Goal: Transaction & Acquisition: Purchase product/service

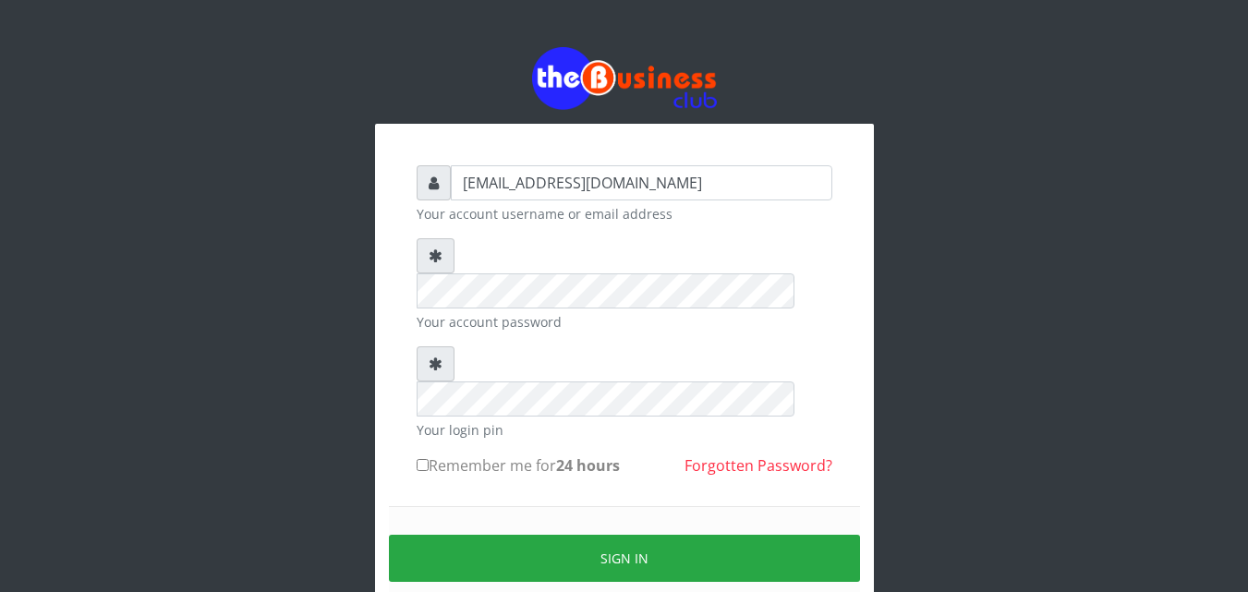
click at [465, 506] on div "Sign in" at bounding box center [624, 558] width 471 height 104
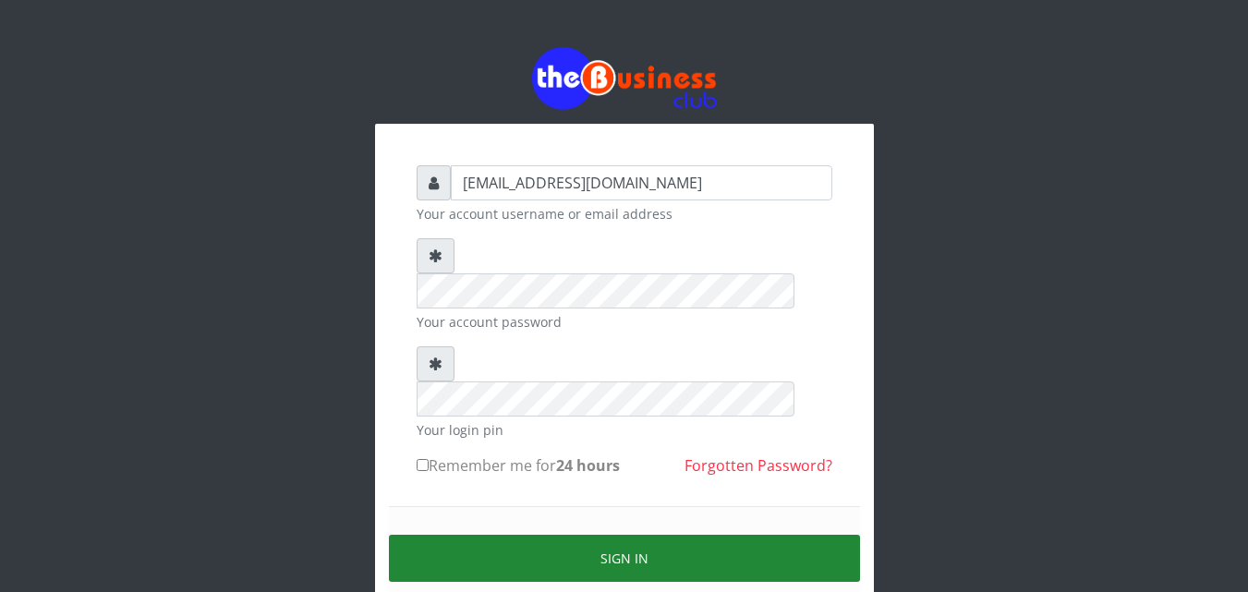
click at [476, 535] on button "Sign in" at bounding box center [624, 558] width 471 height 47
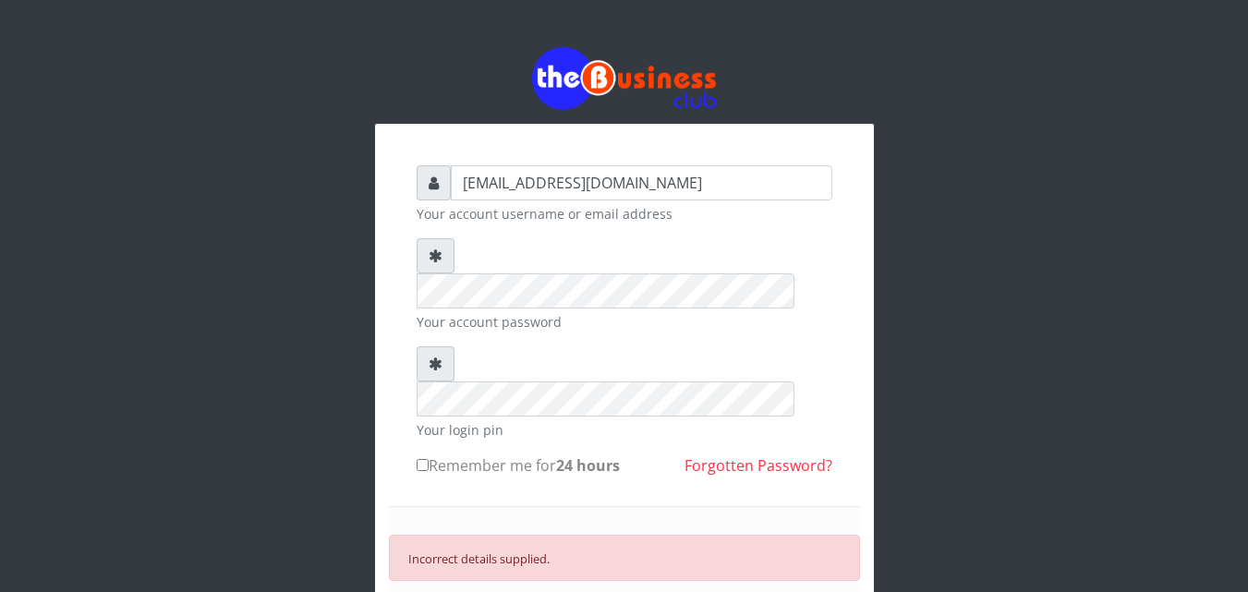
click at [852, 241] on div "ucheaaron@gmail.com Your account username or email address Your account passwor…" at bounding box center [624, 436] width 499 height 624
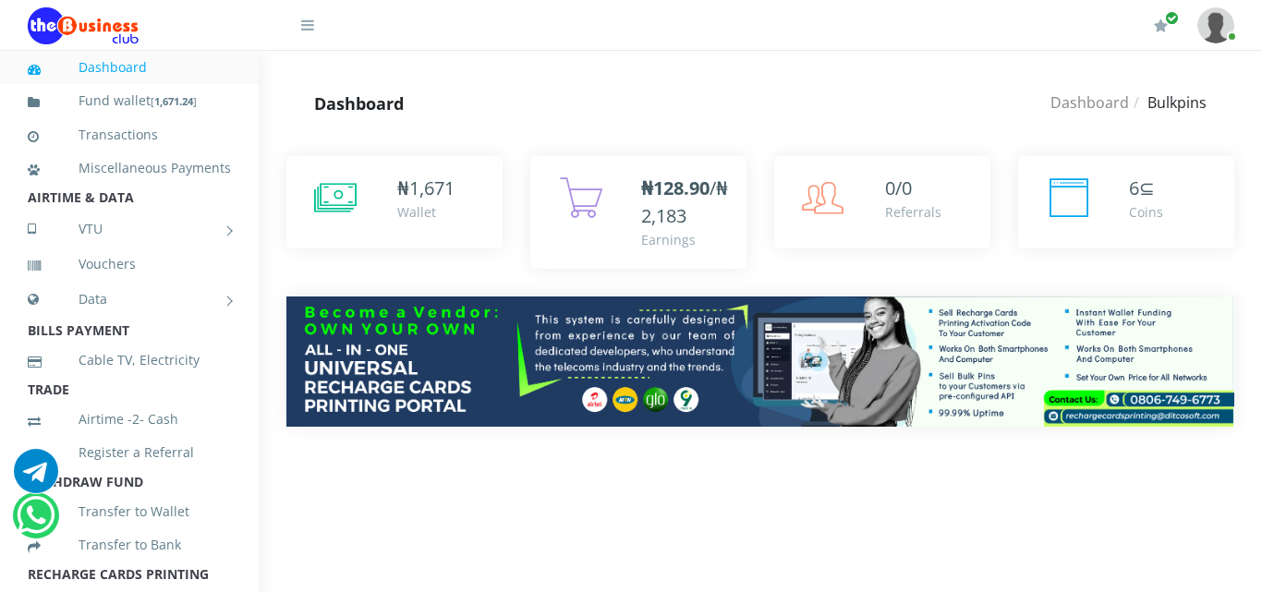
click at [1253, 273] on div "₦ 1,671 Wallet 6" at bounding box center [760, 305] width 1003 height 354
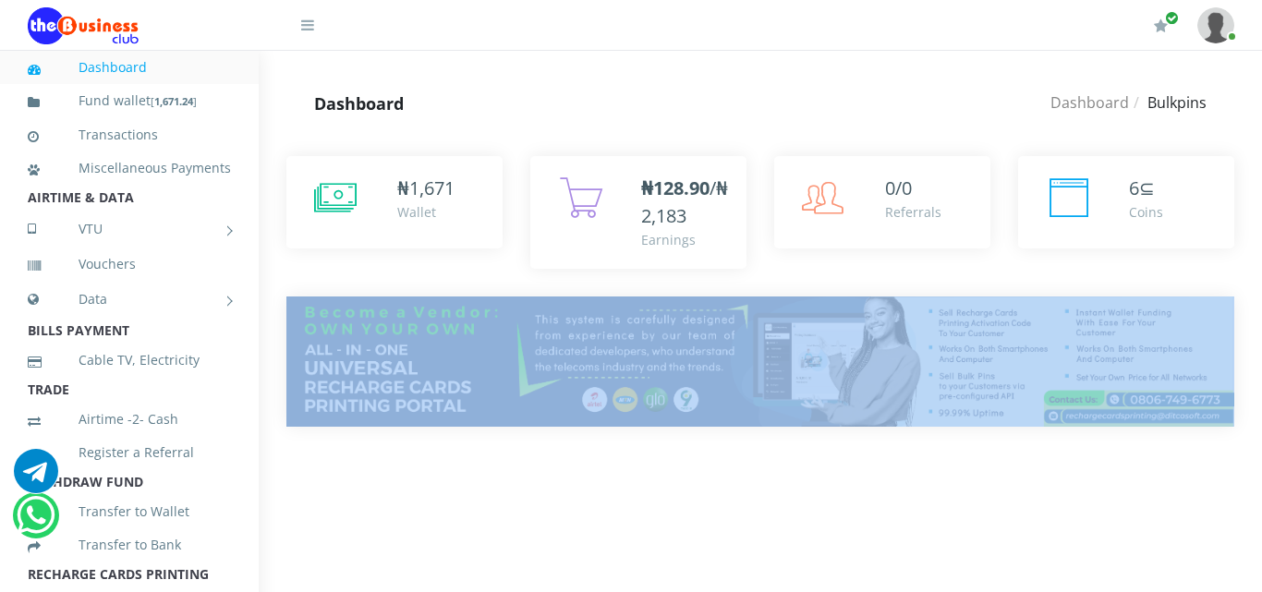
drag, startPoint x: 1253, startPoint y: 273, endPoint x: 1253, endPoint y: 324, distance: 50.8
click at [1253, 324] on div "₦ 1,671 Wallet 6" at bounding box center [760, 305] width 1003 height 354
click at [1261, 360] on div "₦ 1,671 Wallet 6" at bounding box center [760, 305] width 1003 height 354
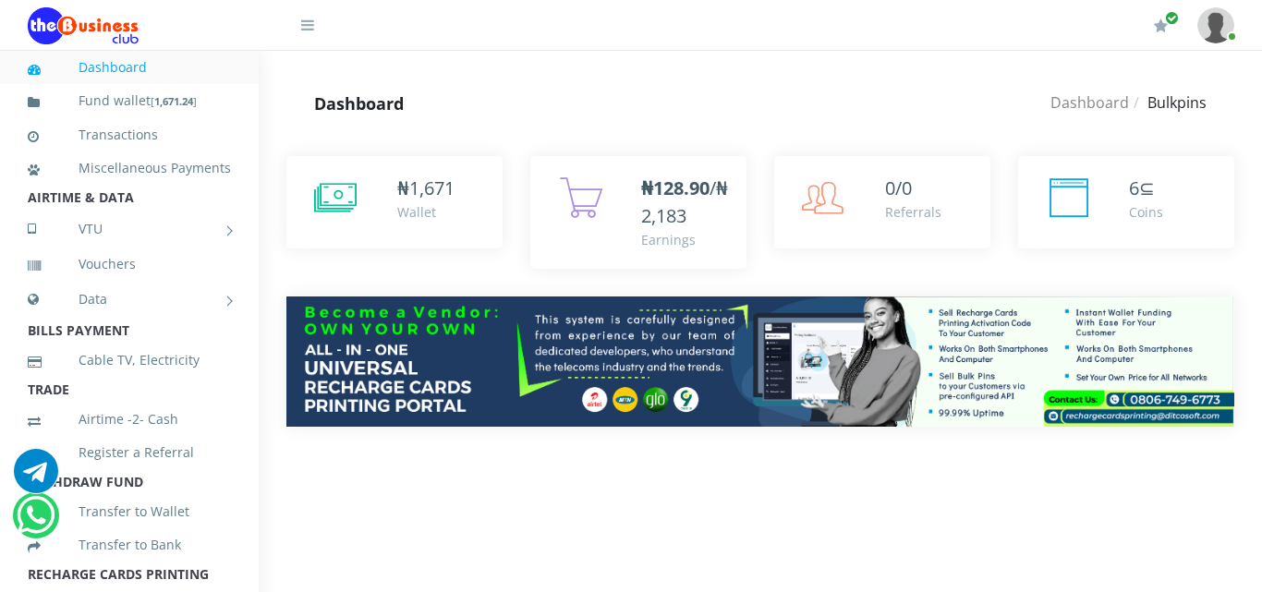
click at [1261, 282] on div "₦ 1,671 Wallet 6" at bounding box center [760, 305] width 1003 height 354
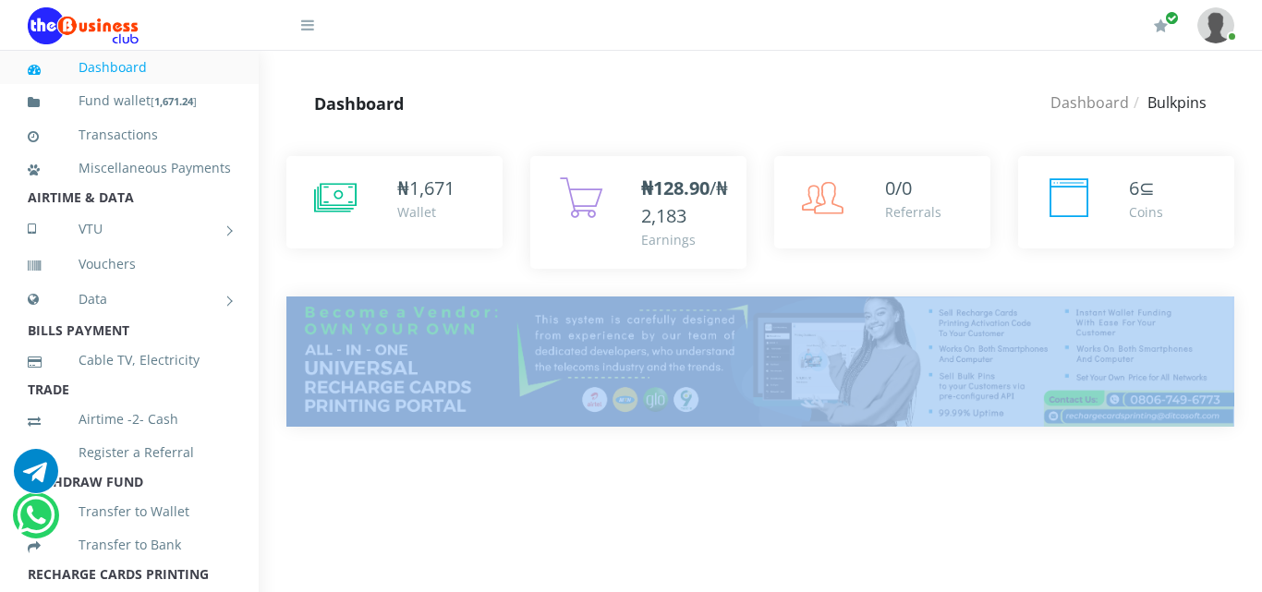
click at [1261, 282] on div "₦ 1,671 Wallet 6" at bounding box center [760, 305] width 1003 height 354
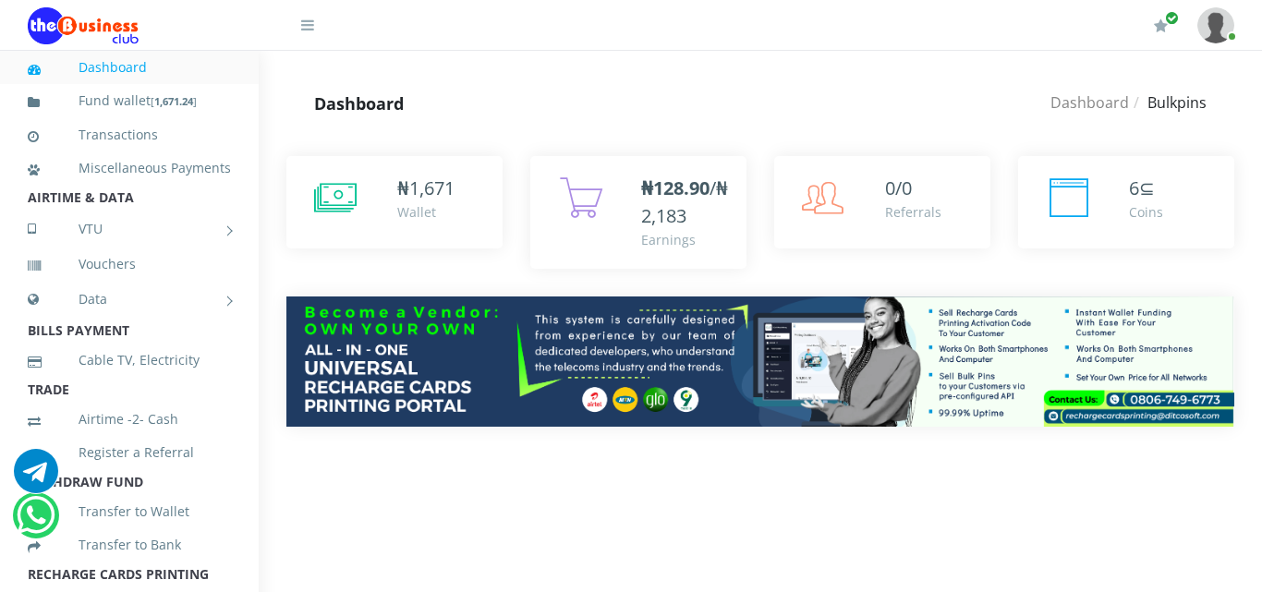
click at [1261, 112] on div "Dashboard Dashboard Bulkpins Dashboard Bulkpins" at bounding box center [760, 104] width 1003 height 50
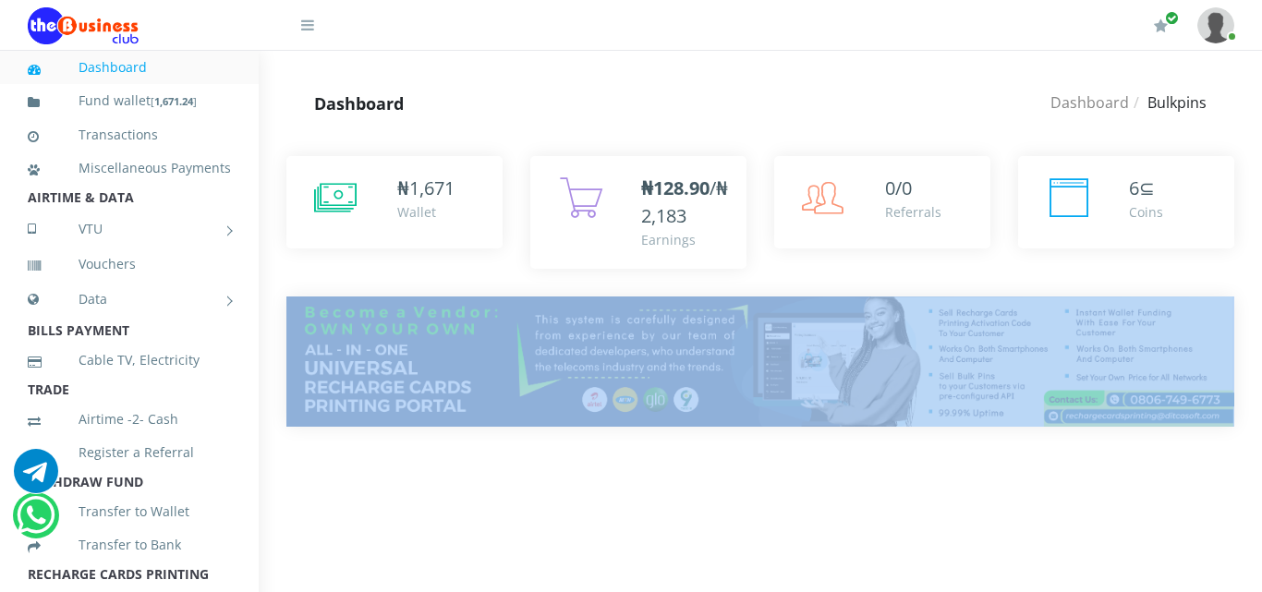
drag, startPoint x: 1261, startPoint y: 186, endPoint x: 1261, endPoint y: 330, distance: 144.1
click at [1261, 330] on div "₦ 1,671 Wallet 6" at bounding box center [760, 305] width 1003 height 354
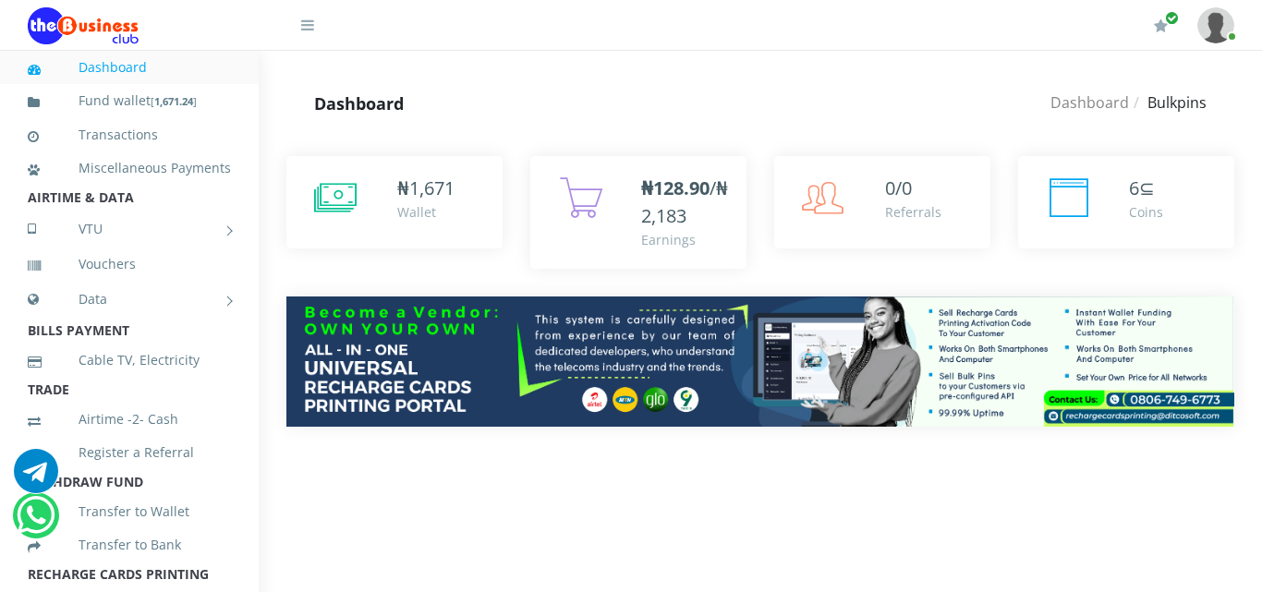
click at [1253, 126] on div "Dashboard Dashboard Bulkpins Dashboard Bulkpins" at bounding box center [760, 104] width 1003 height 50
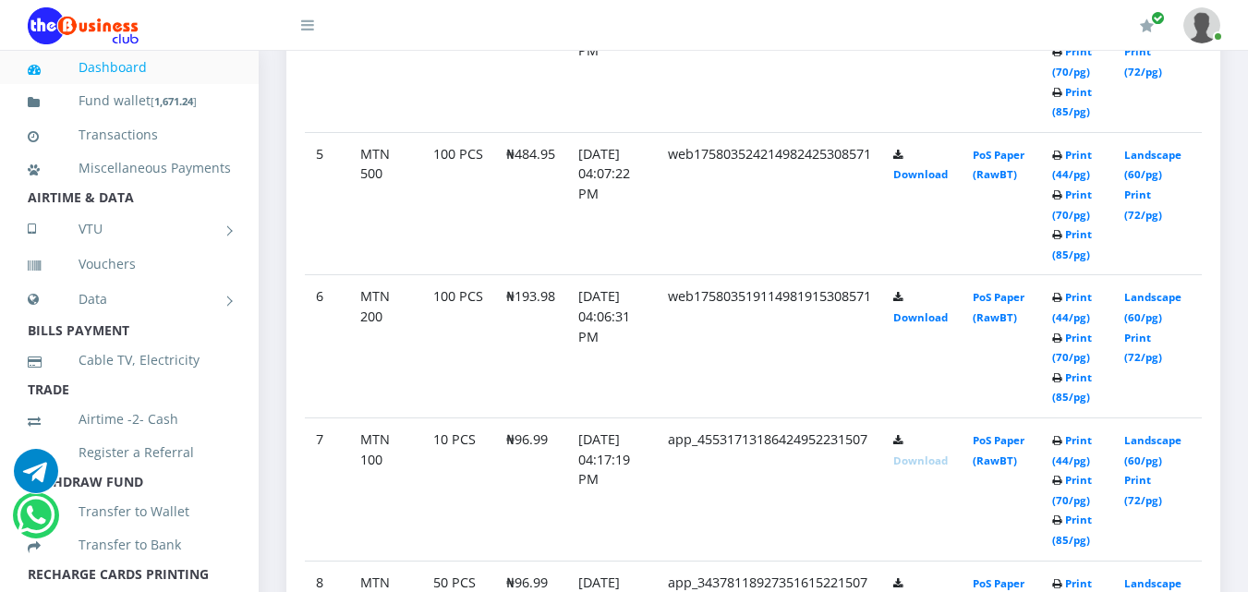
scroll to position [1548, 0]
click at [936, 319] on link "Download" at bounding box center [920, 317] width 54 height 14
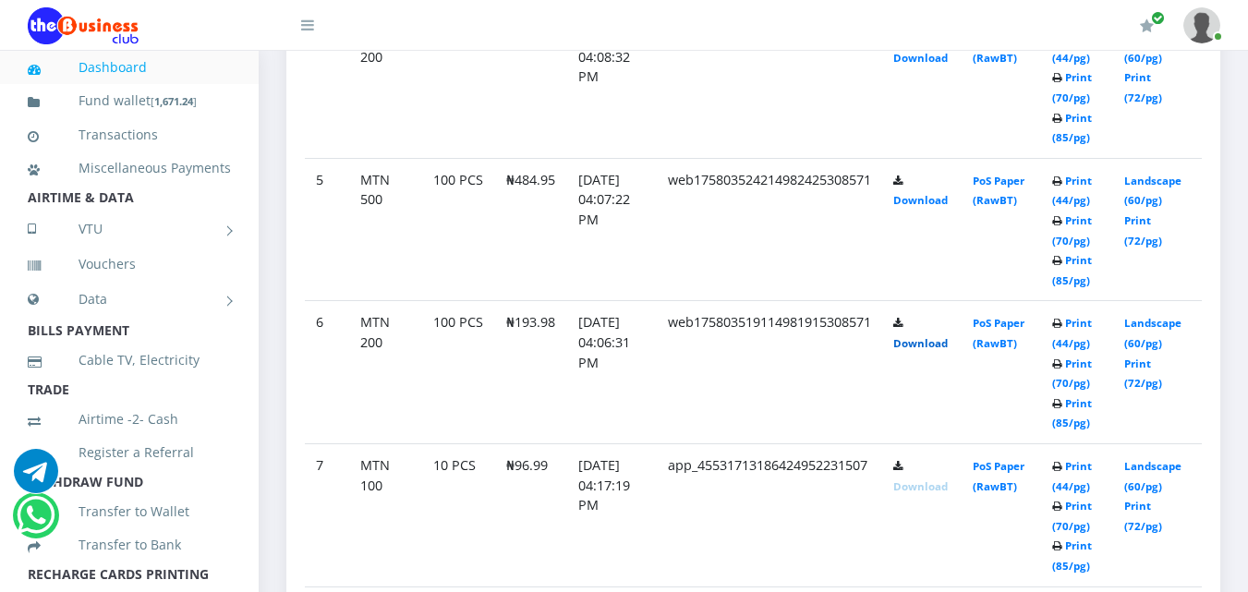
scroll to position [1496, 0]
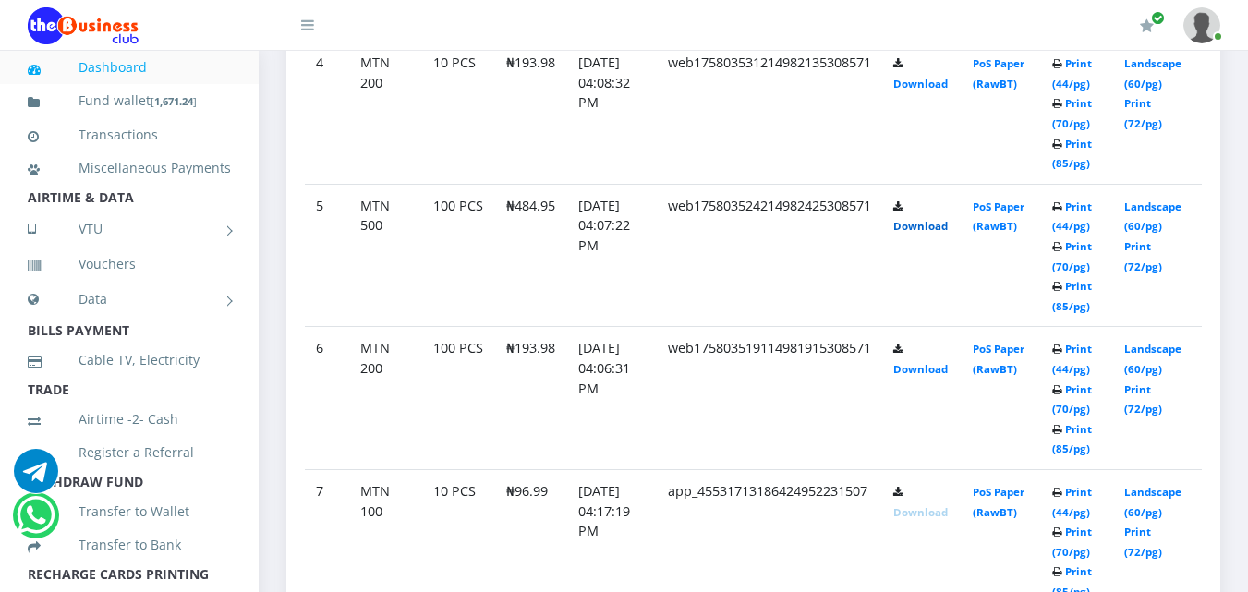
click at [934, 228] on link "Download" at bounding box center [920, 226] width 54 height 14
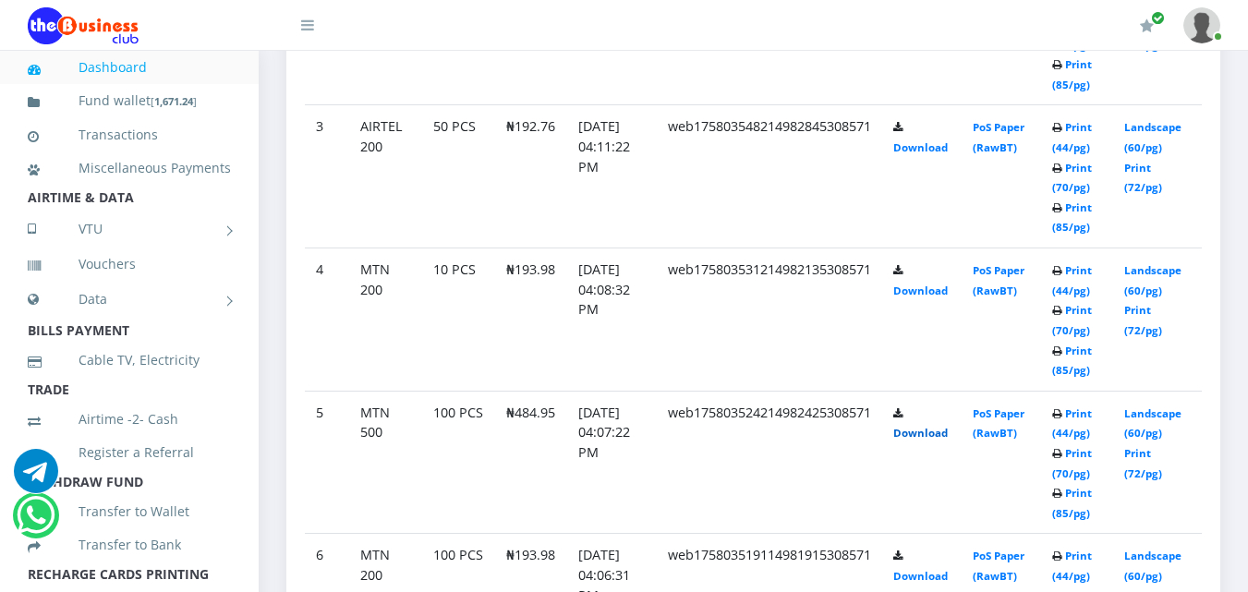
scroll to position [1315, 0]
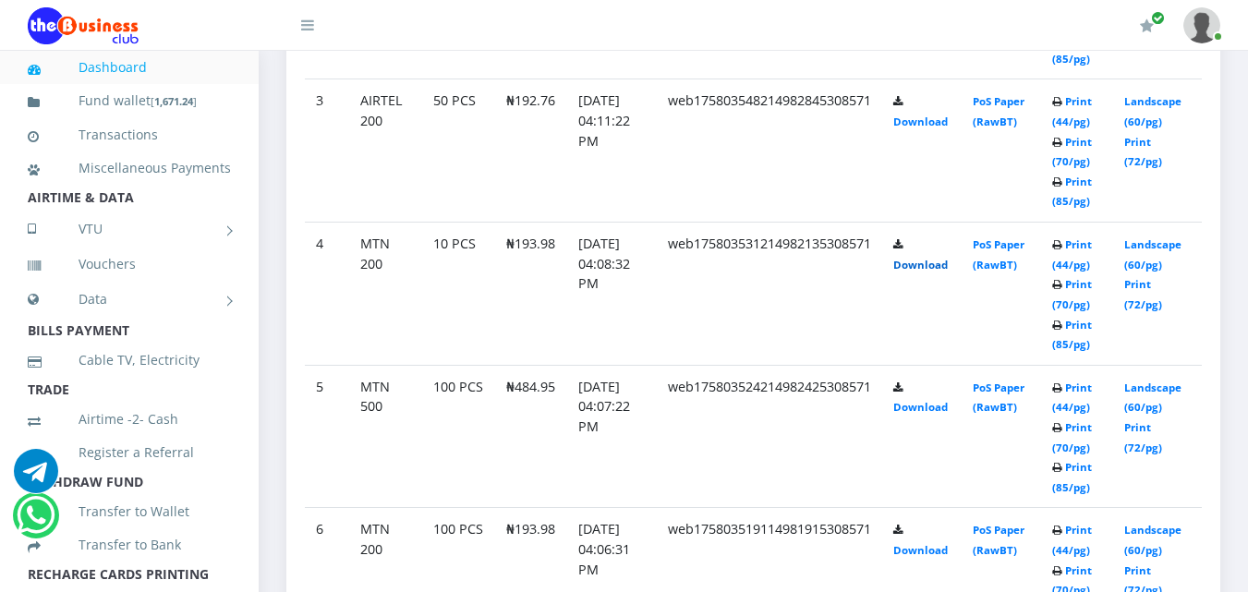
click at [942, 266] on link "Download" at bounding box center [920, 265] width 54 height 14
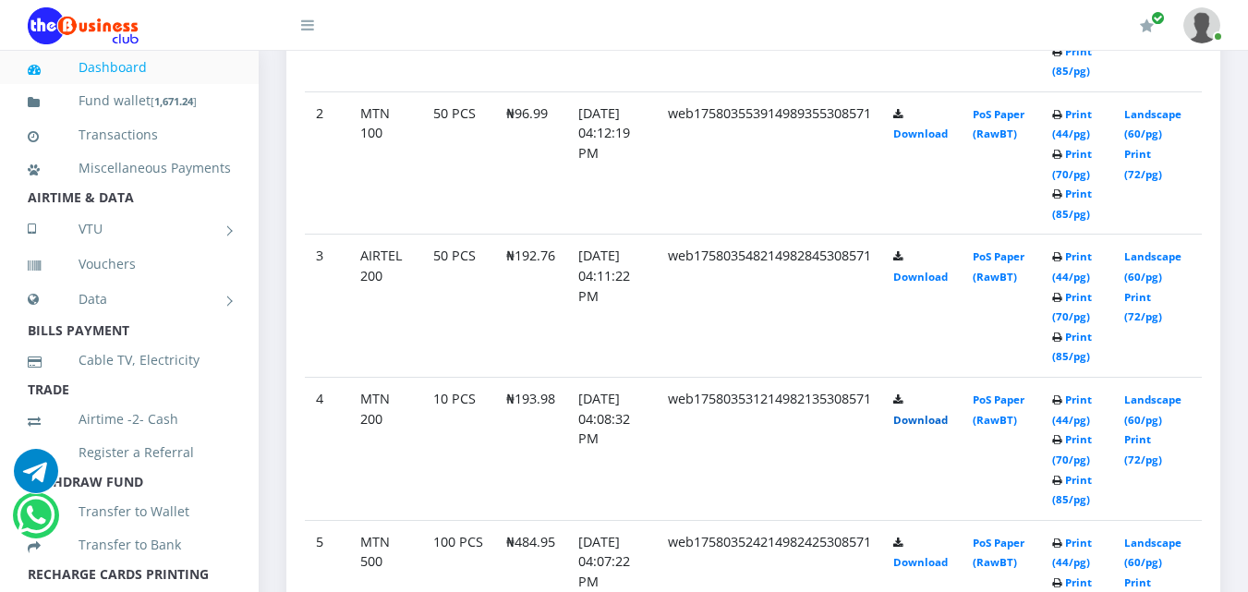
scroll to position [1134, 0]
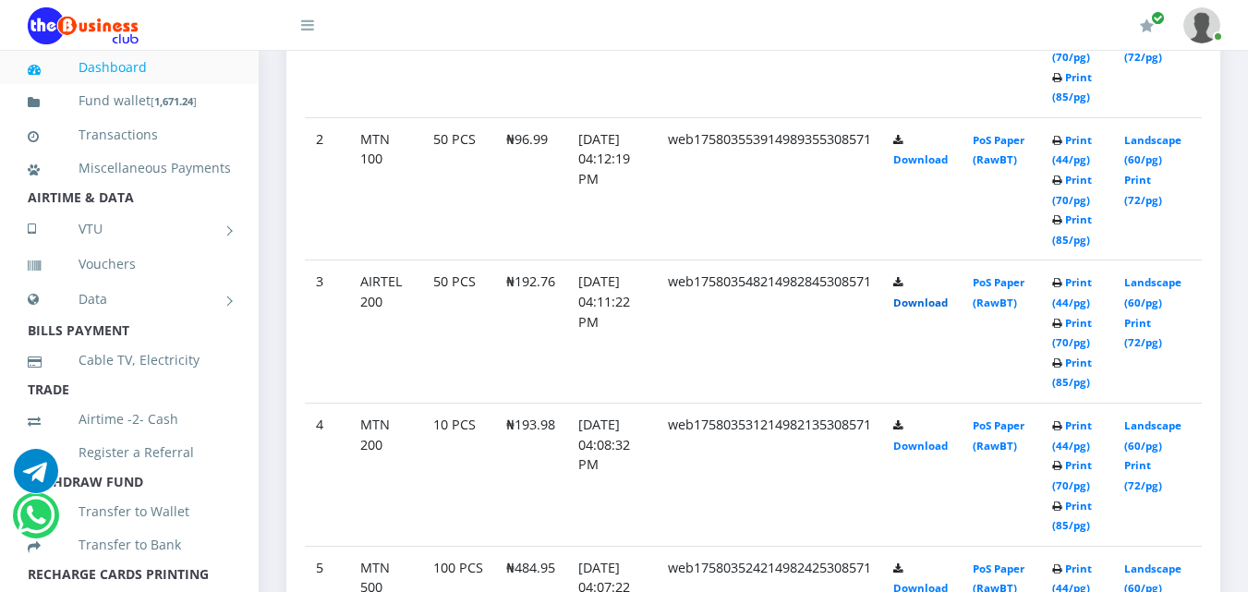
click at [948, 306] on link "Download" at bounding box center [920, 303] width 54 height 14
click at [489, 214] on td "50 PCS" at bounding box center [458, 188] width 73 height 143
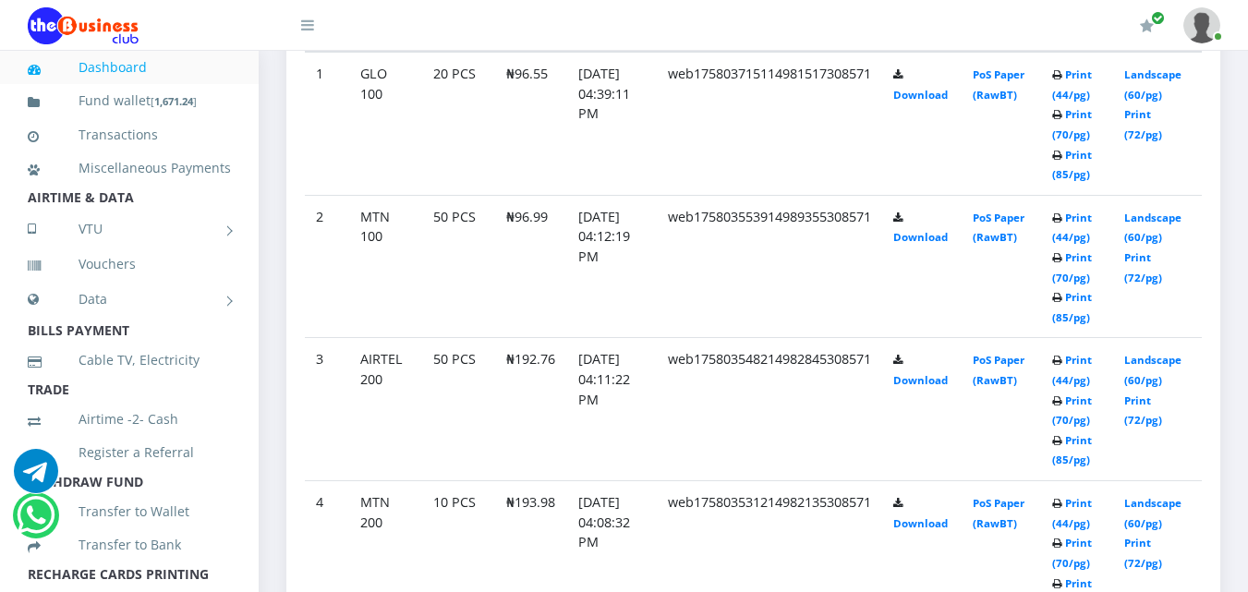
scroll to position [1031, 0]
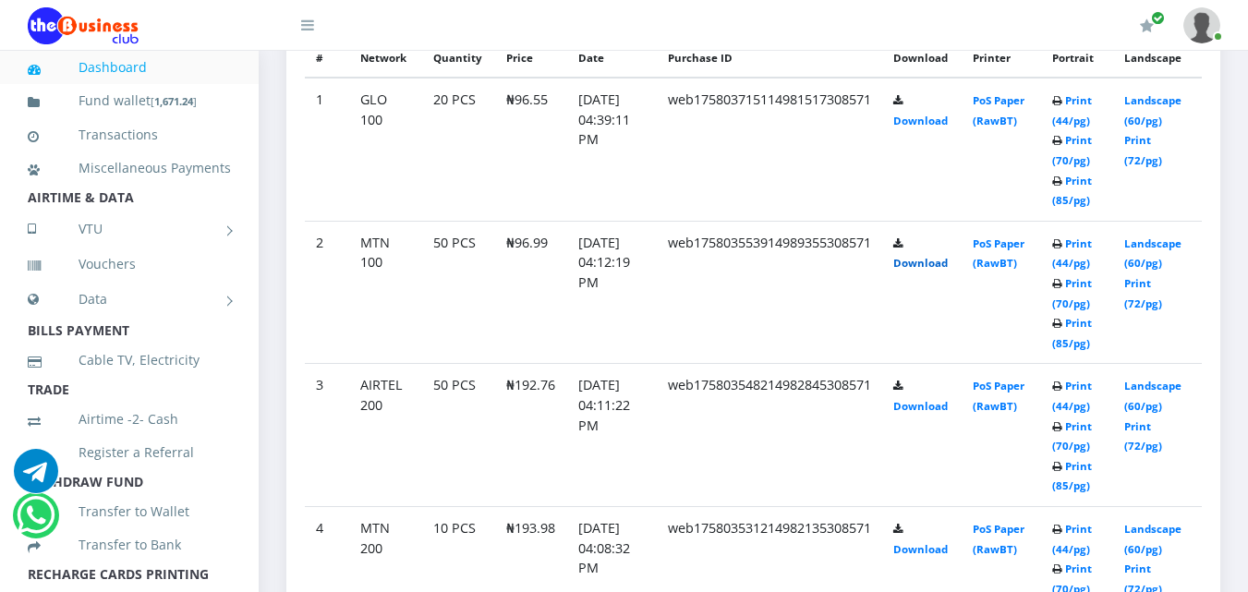
click at [948, 260] on link "Download" at bounding box center [920, 263] width 54 height 14
click at [743, 142] on td "web175803715114981517308571" at bounding box center [769, 149] width 225 height 143
click at [948, 120] on link "Download" at bounding box center [920, 121] width 54 height 14
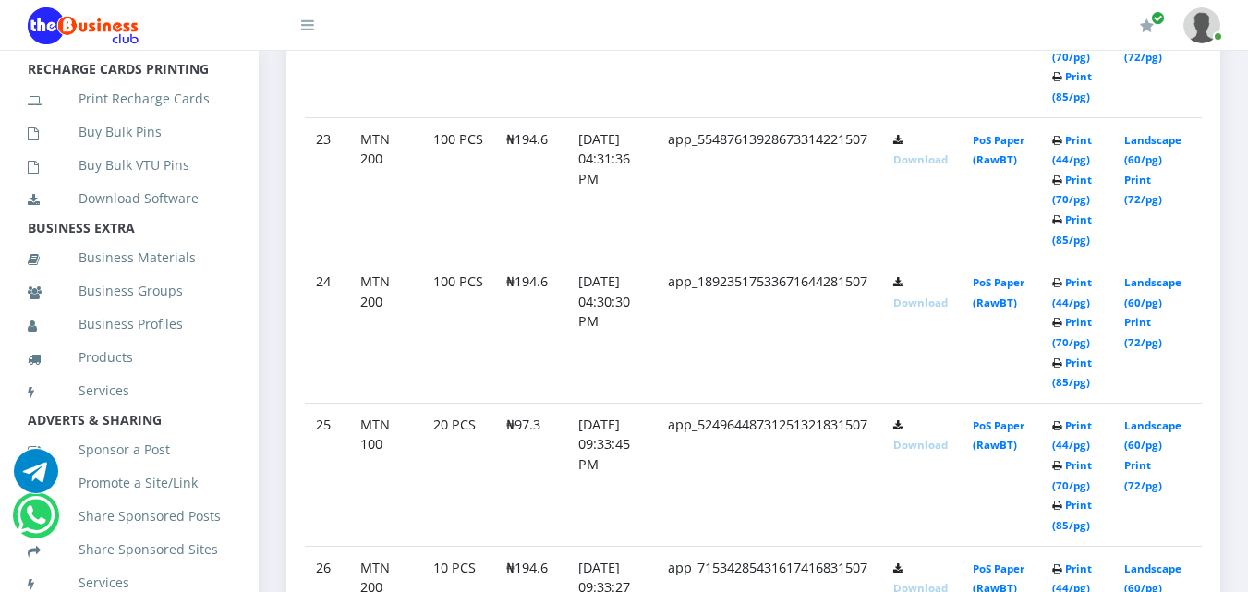
scroll to position [487, 0]
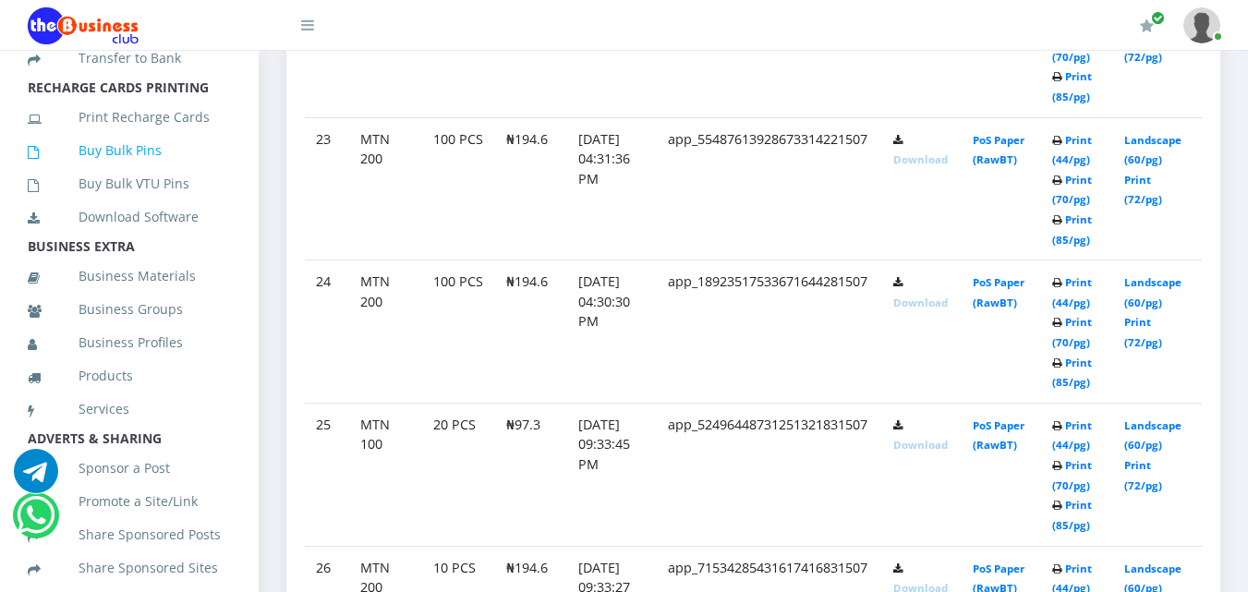
click at [108, 172] on link "Buy Bulk Pins" at bounding box center [129, 150] width 203 height 42
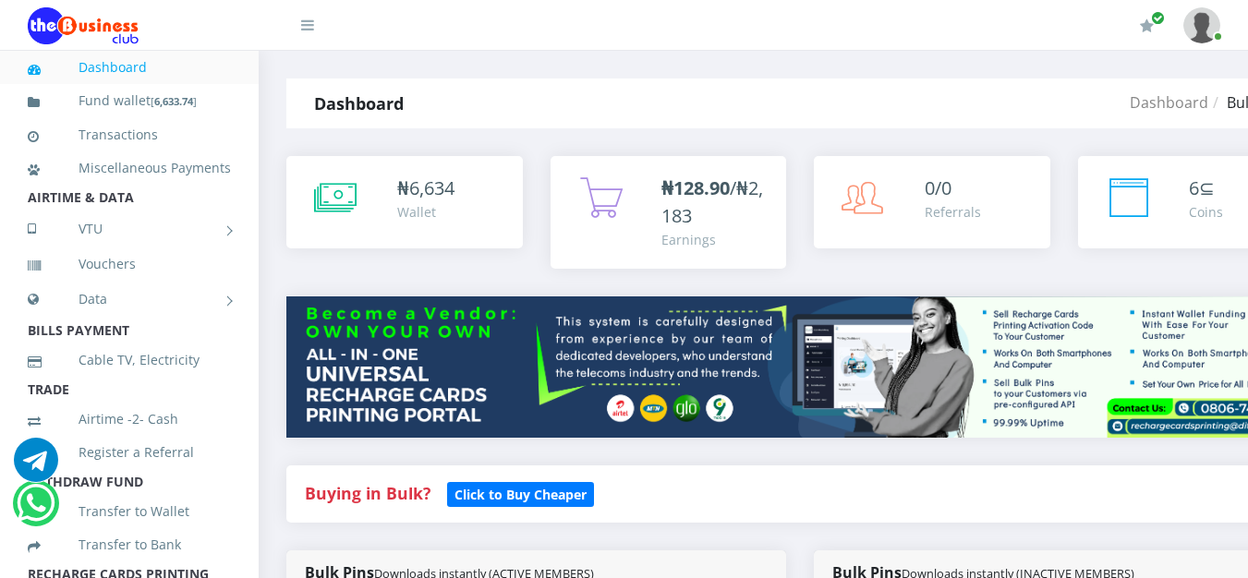
scroll to position [505, 0]
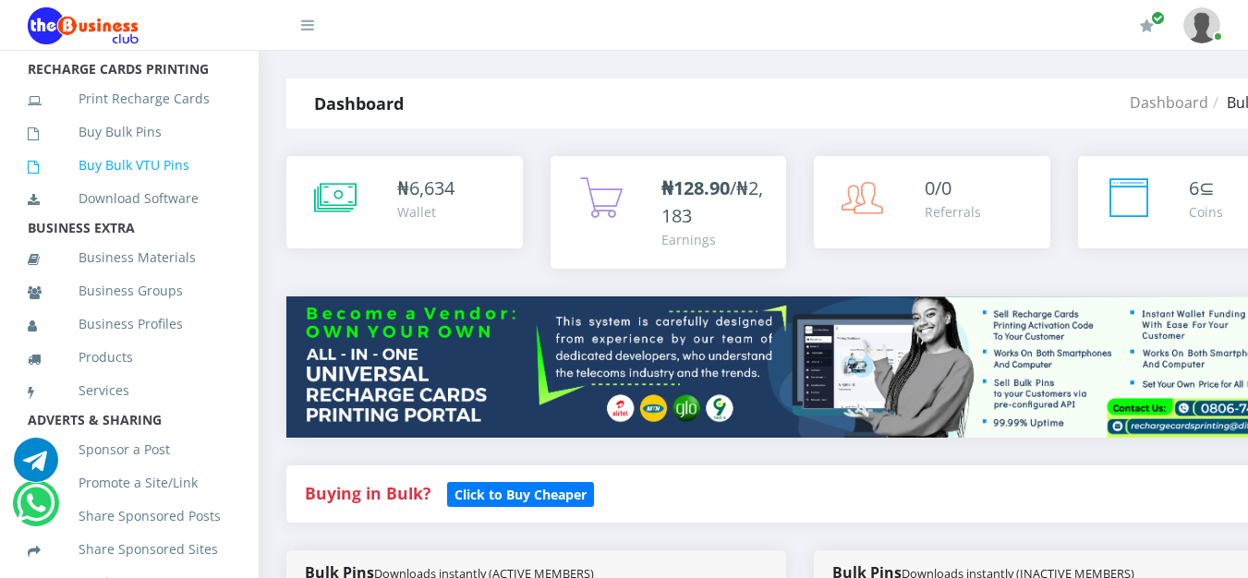
click at [127, 179] on link "Buy Bulk VTU Pins" at bounding box center [129, 165] width 203 height 42
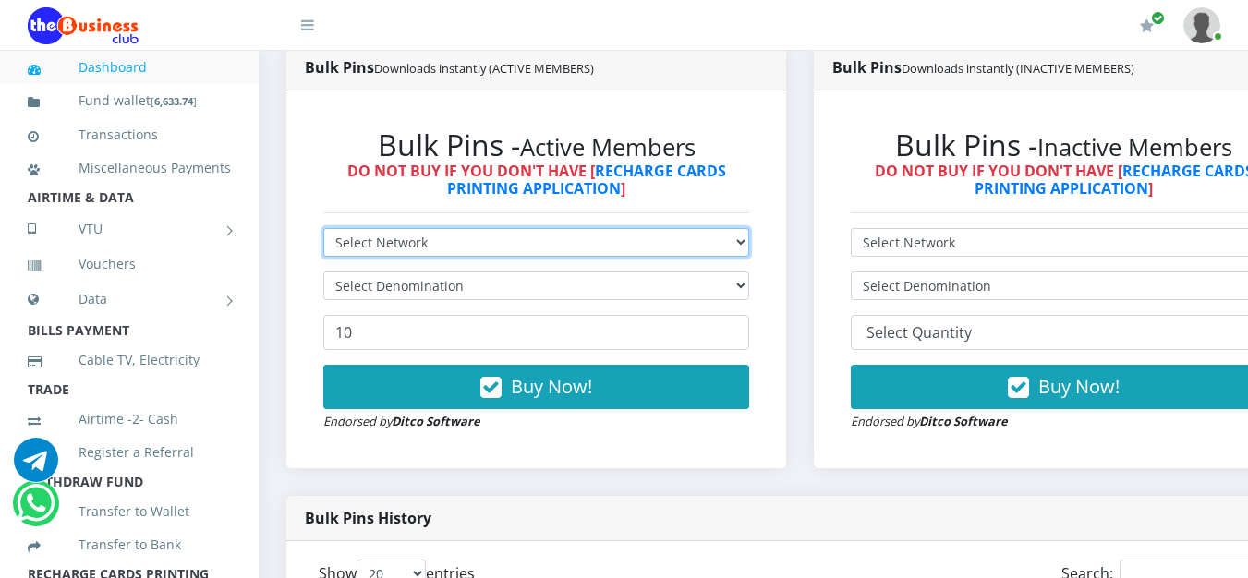
click at [742, 239] on select "Select Network MTN Globacom 9Mobile Airtel" at bounding box center [536, 242] width 426 height 29
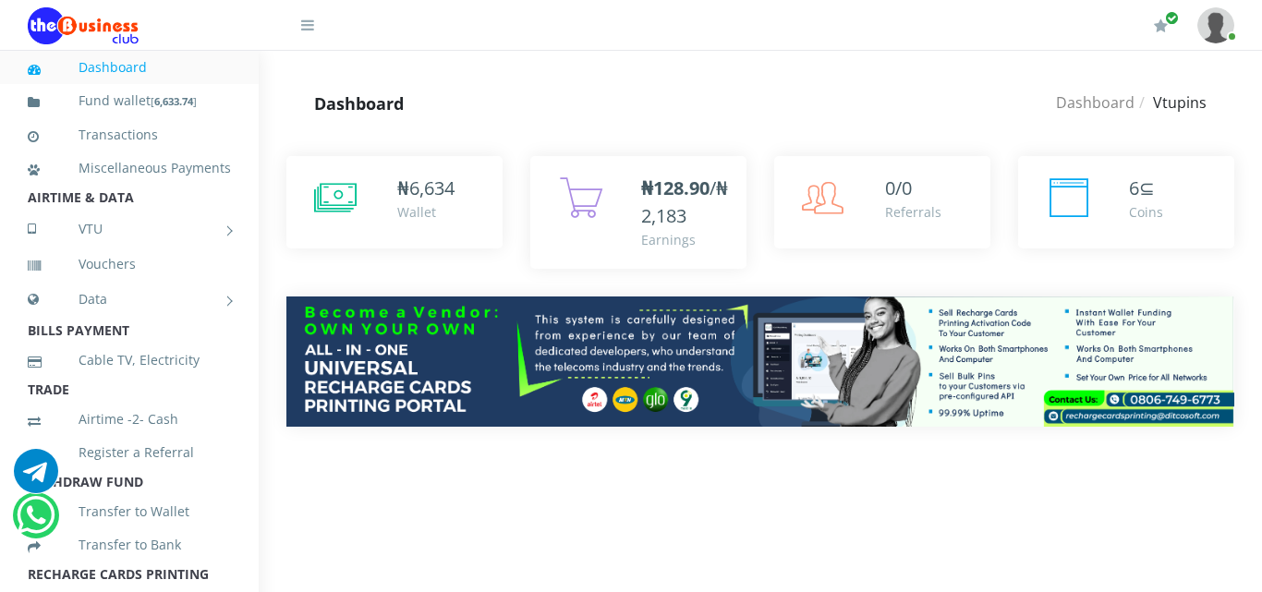
click at [1261, 150] on div "₦ 6,634 Wallet 6" at bounding box center [760, 305] width 1003 height 354
click at [1261, 119] on div "Dashboard Dashboard Vtupins Dashboard Vtupins" at bounding box center [760, 104] width 1003 height 50
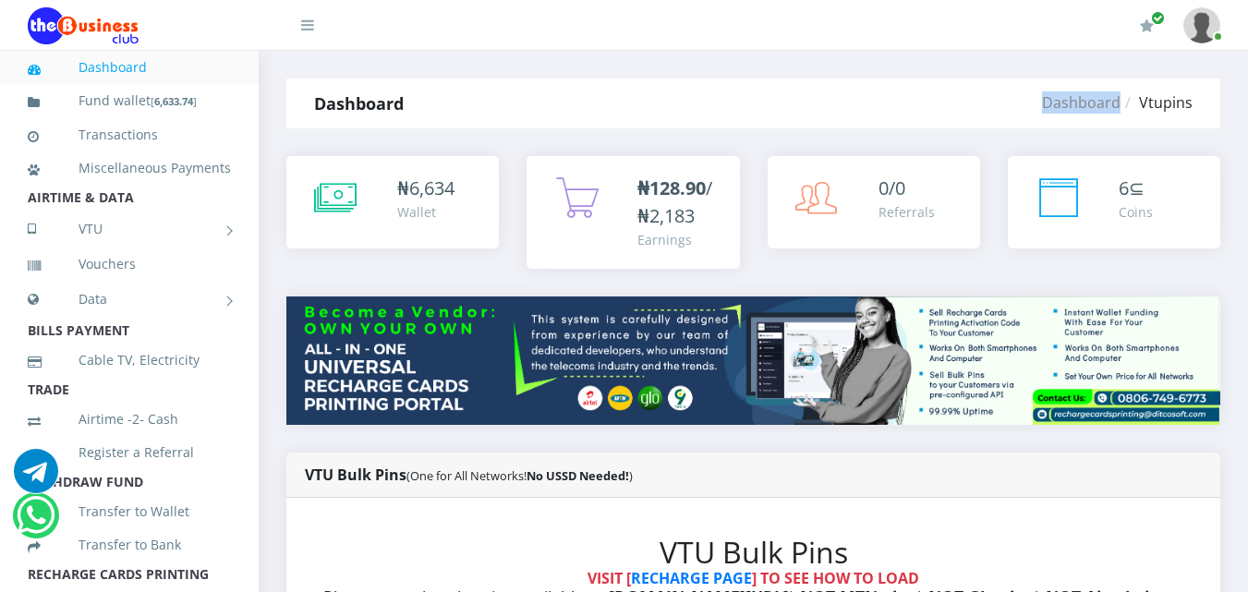
scroll to position [517, 0]
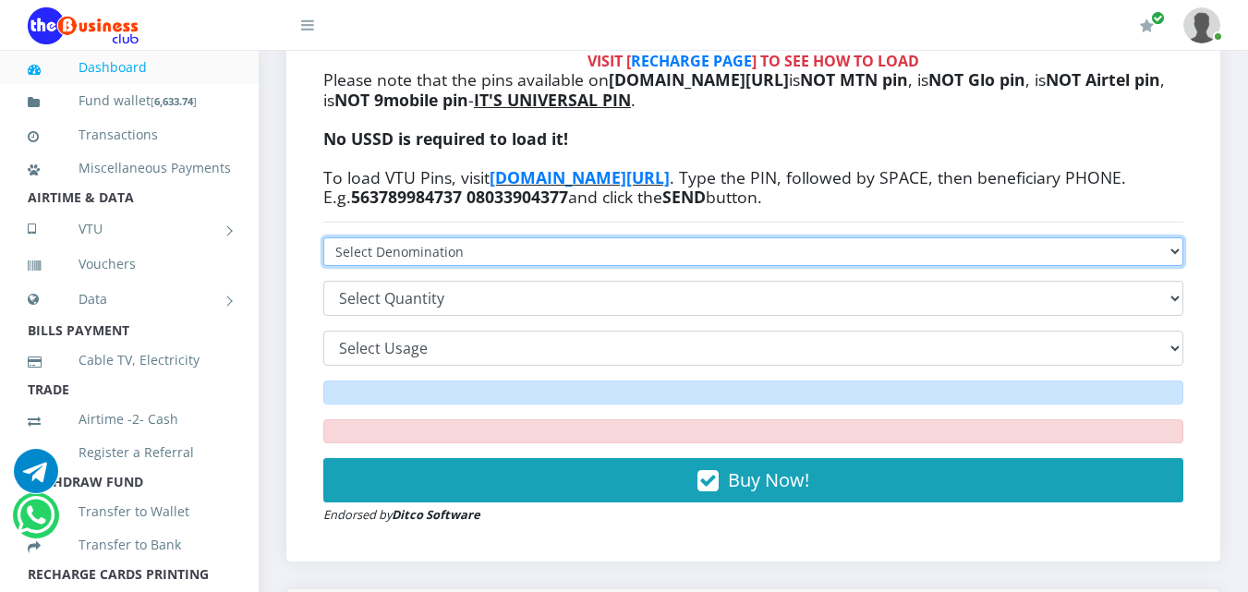
click at [1180, 252] on select "VTU PIN N50 - ₦48.25 VTU PIN N100 - ₦96.50 VTU PIN N200 - ₦193.00 VTU PIN N400 …" at bounding box center [753, 251] width 860 height 29
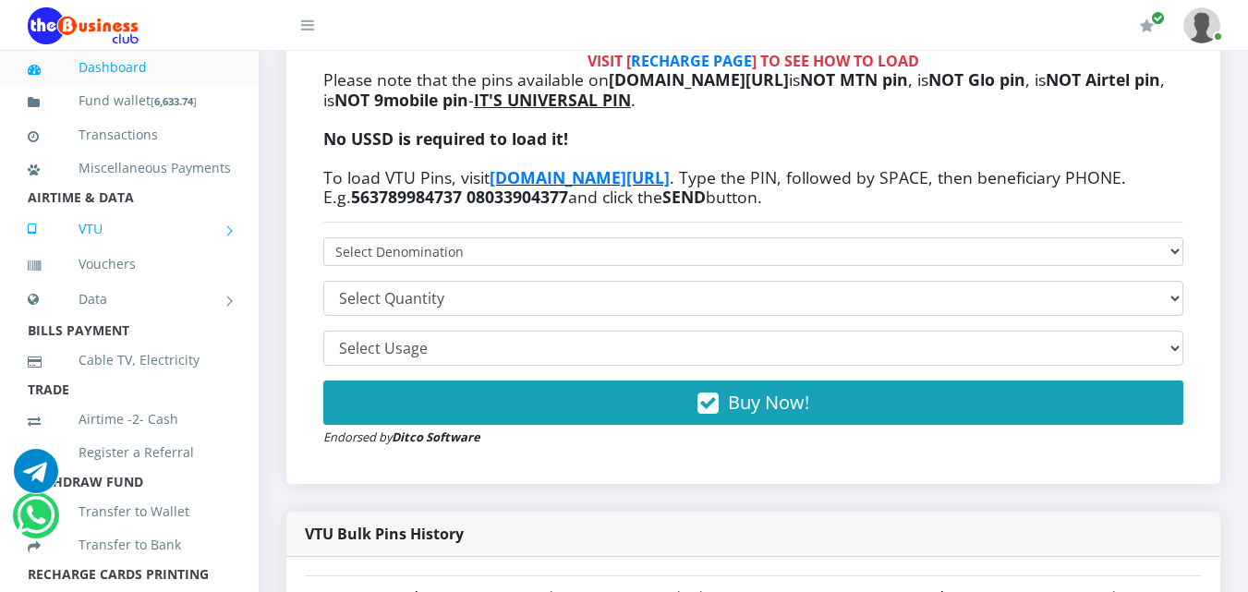
click at [211, 252] on link "VTU" at bounding box center [129, 229] width 203 height 46
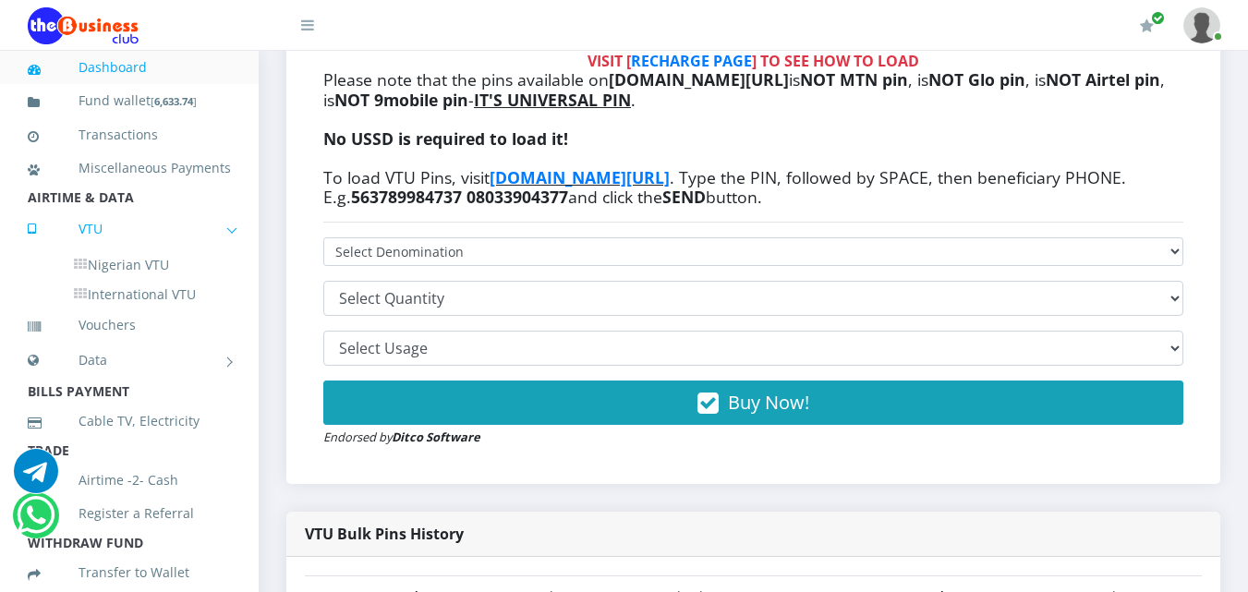
click at [211, 252] on link "VTU" at bounding box center [129, 229] width 203 height 46
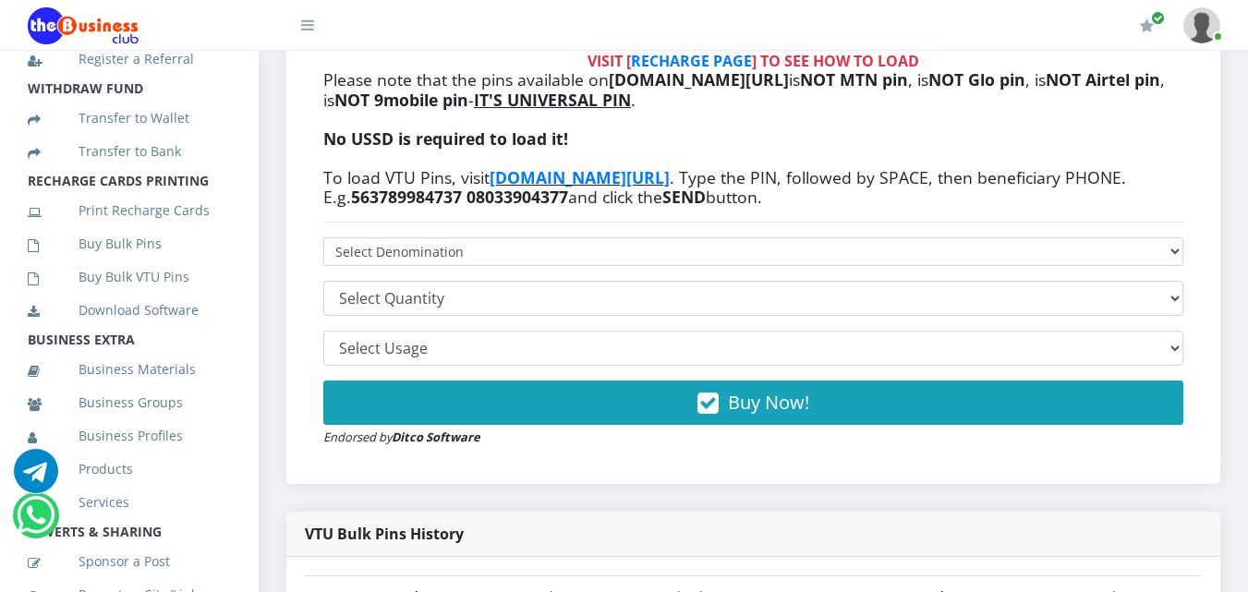
scroll to position [400, 0]
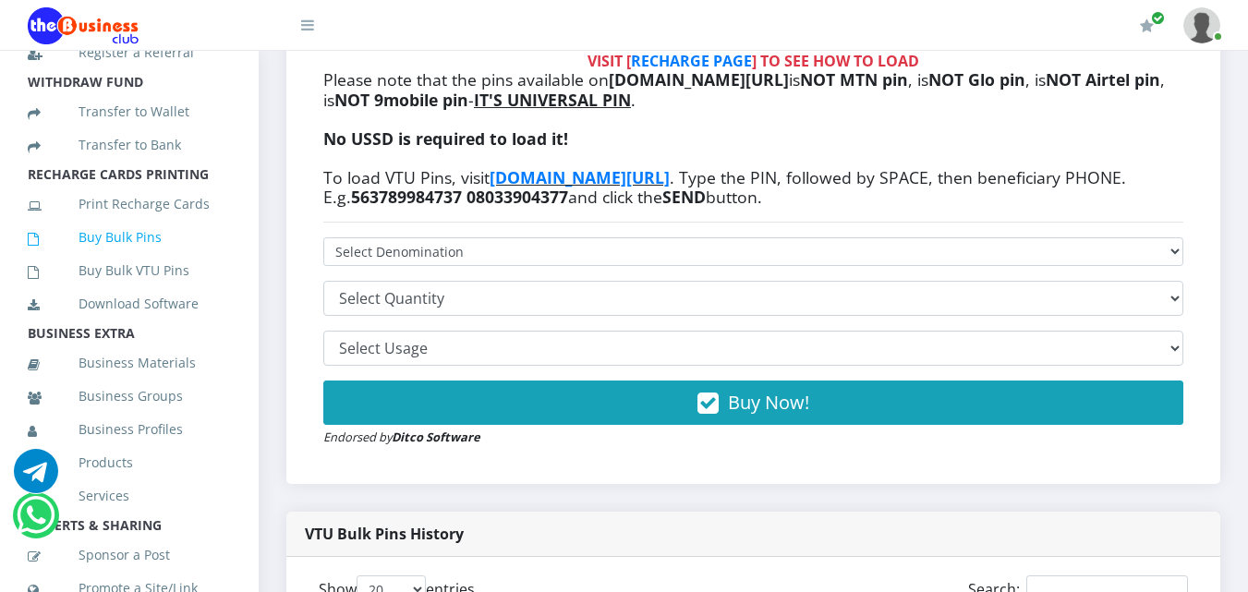
click at [127, 259] on link "Buy Bulk Pins" at bounding box center [129, 237] width 203 height 42
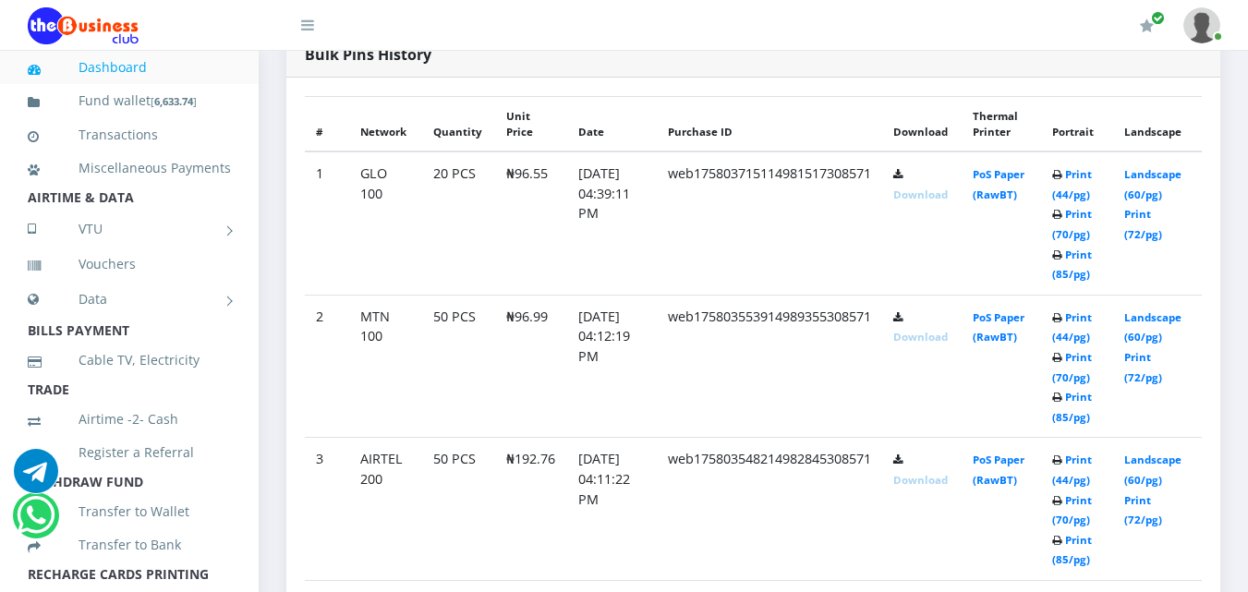
scroll to position [517, 0]
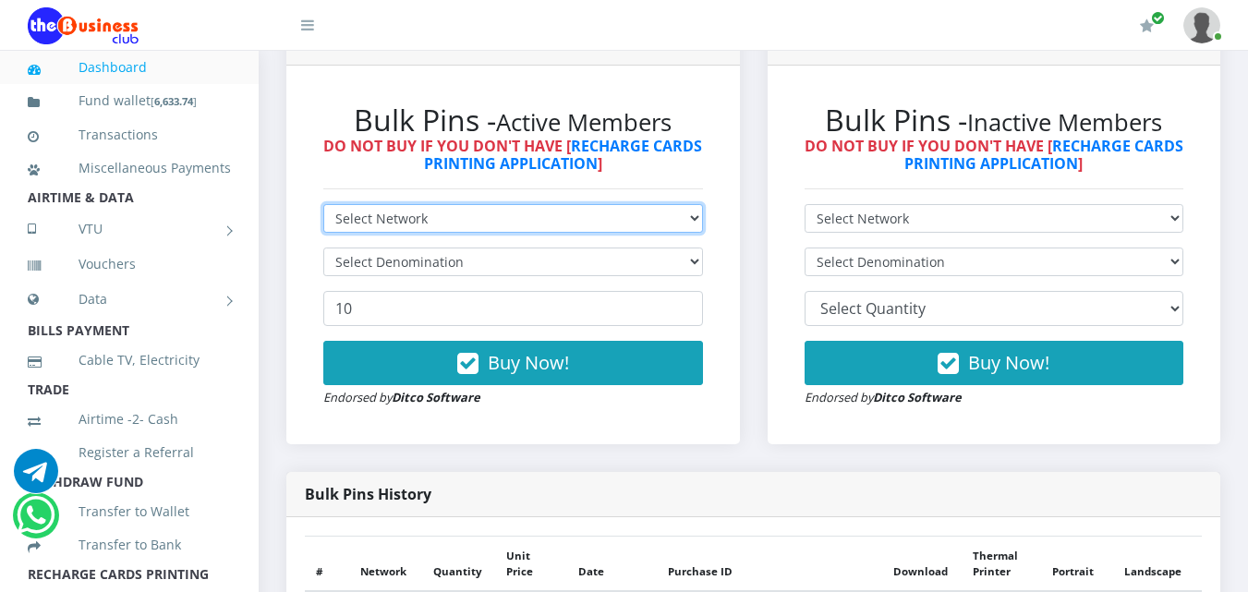
click at [685, 216] on select "Select Network MTN Globacom 9Mobile Airtel" at bounding box center [513, 218] width 380 height 29
select select "MTN"
click at [323, 204] on select "Select Network MTN Globacom 9Mobile Airtel" at bounding box center [513, 218] width 380 height 29
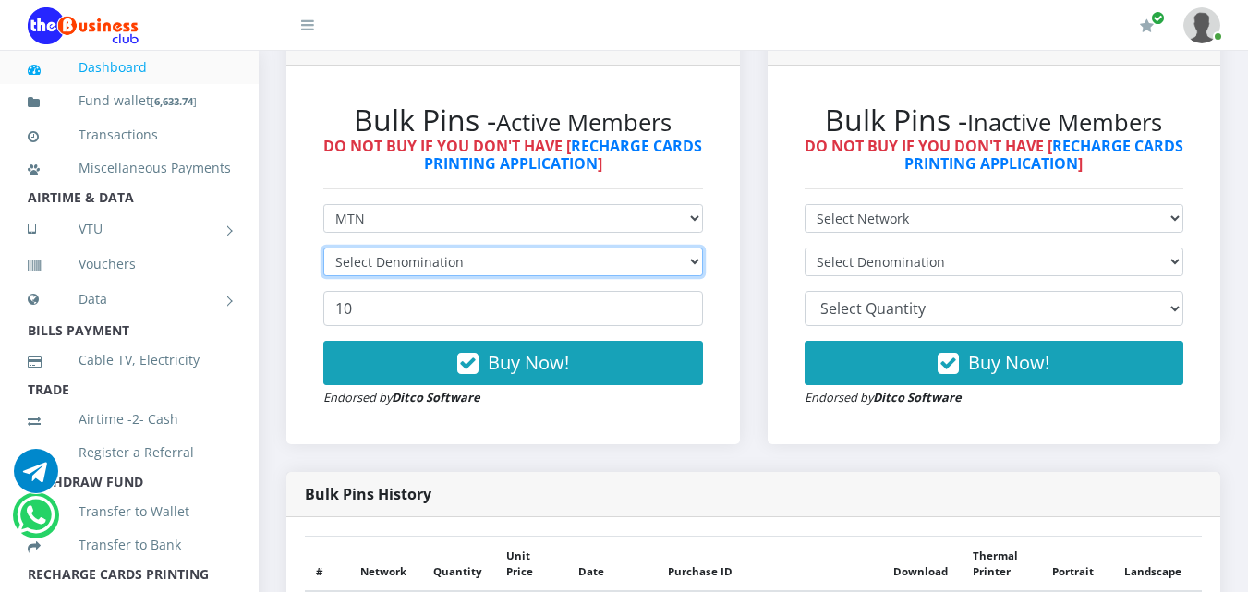
click at [481, 272] on select "Select Denomination" at bounding box center [513, 262] width 380 height 29
click at [480, 258] on select "Select Denomination" at bounding box center [513, 262] width 380 height 29
click at [696, 269] on select "Select Denomination" at bounding box center [513, 262] width 380 height 29
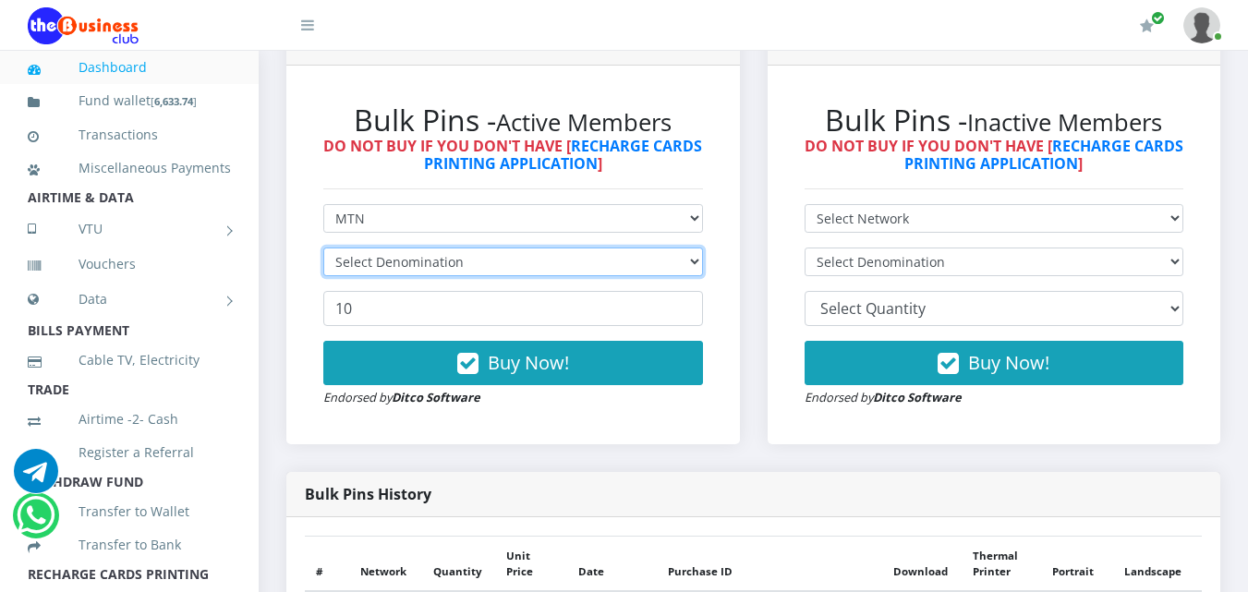
click at [696, 269] on select "Select Denomination" at bounding box center [513, 262] width 380 height 29
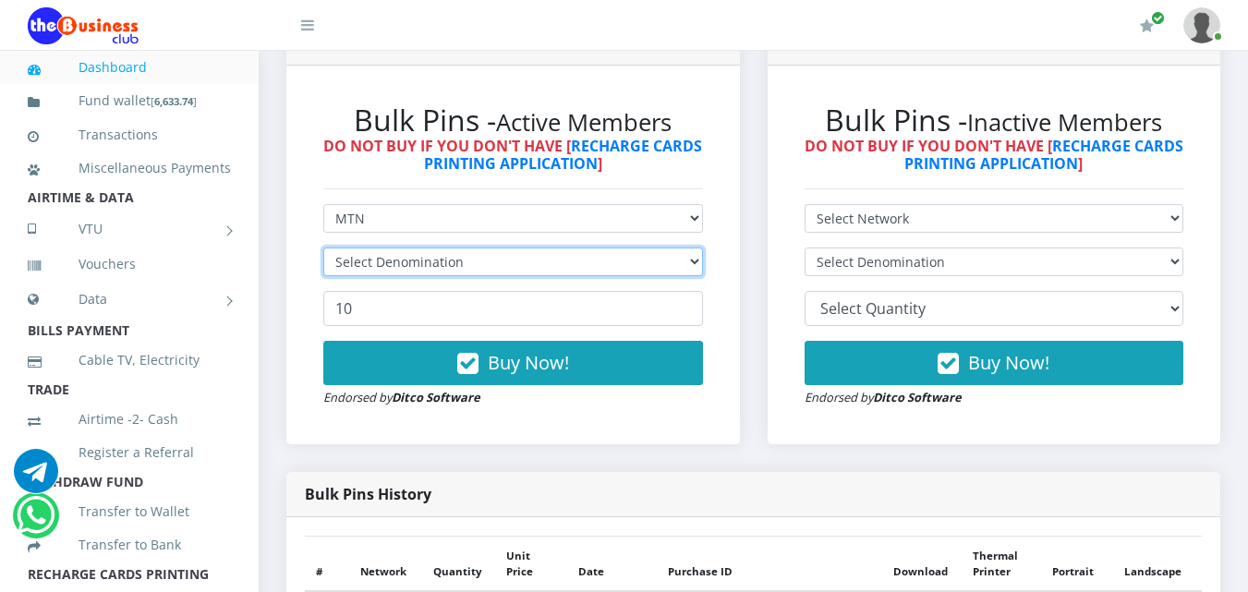
click at [696, 269] on select "Select Denomination" at bounding box center [513, 262] width 380 height 29
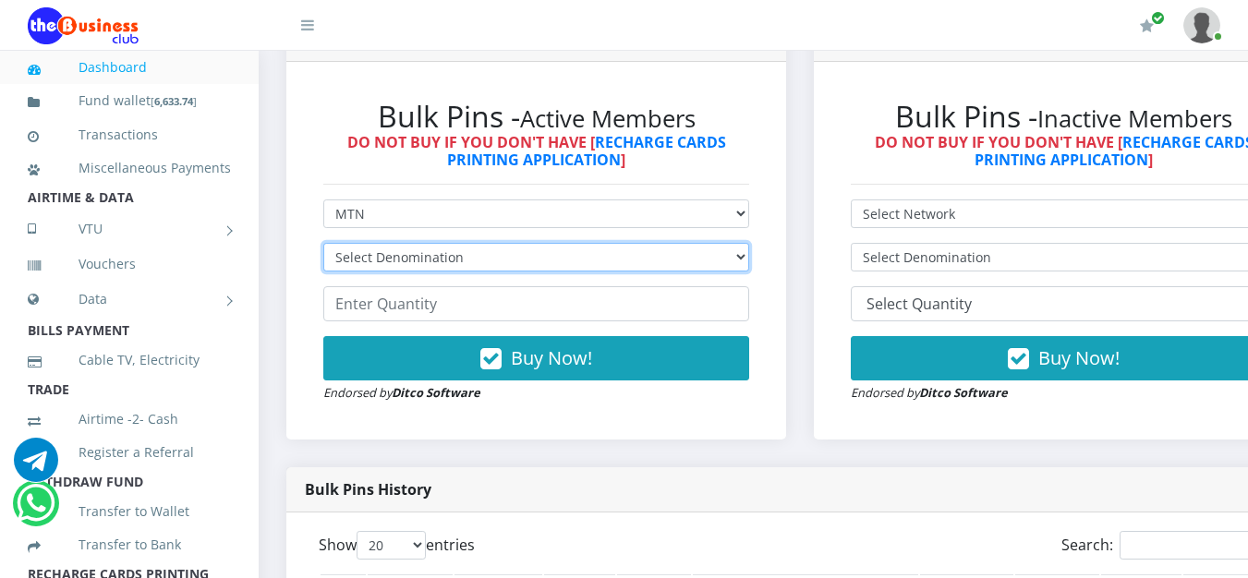
scroll to position [0, 0]
click at [749, 263] on select "Select Denomination MTN NGN100 - ₦96.99 MTN NGN200 - ₦193.98 MTN NGN400 - ₦387.…" at bounding box center [536, 257] width 426 height 29
select select "96.99-100"
click at [323, 247] on select "Select Denomination MTN NGN100 - ₦96.99 MTN NGN200 - ₦193.98 MTN NGN400 - ₦387.…" at bounding box center [536, 257] width 426 height 29
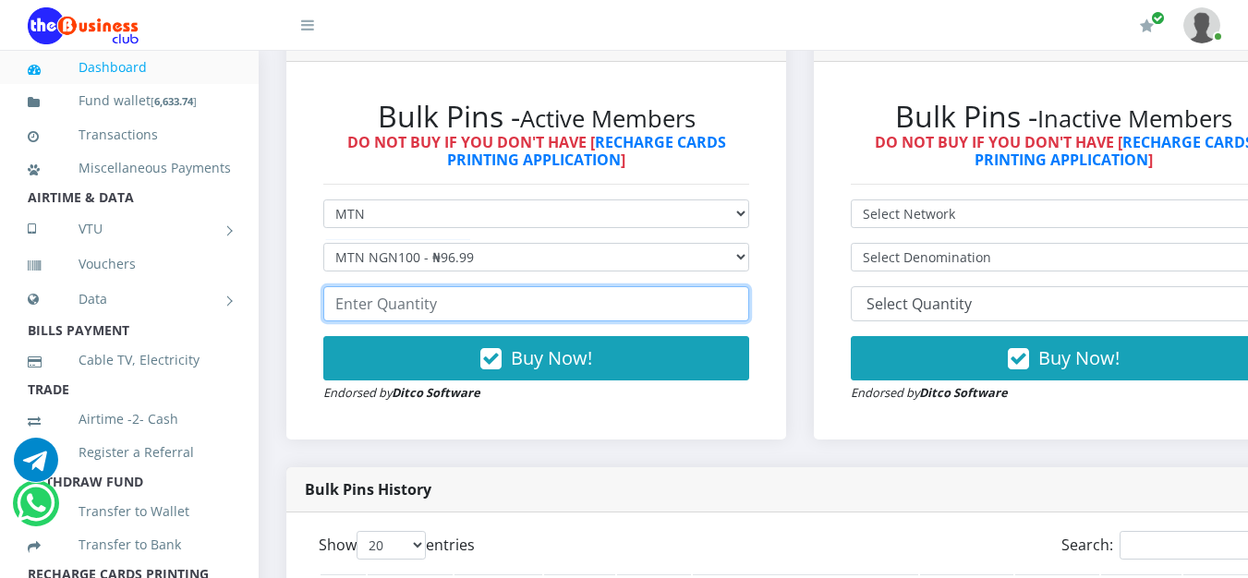
click at [552, 310] on input "number" at bounding box center [536, 303] width 426 height 35
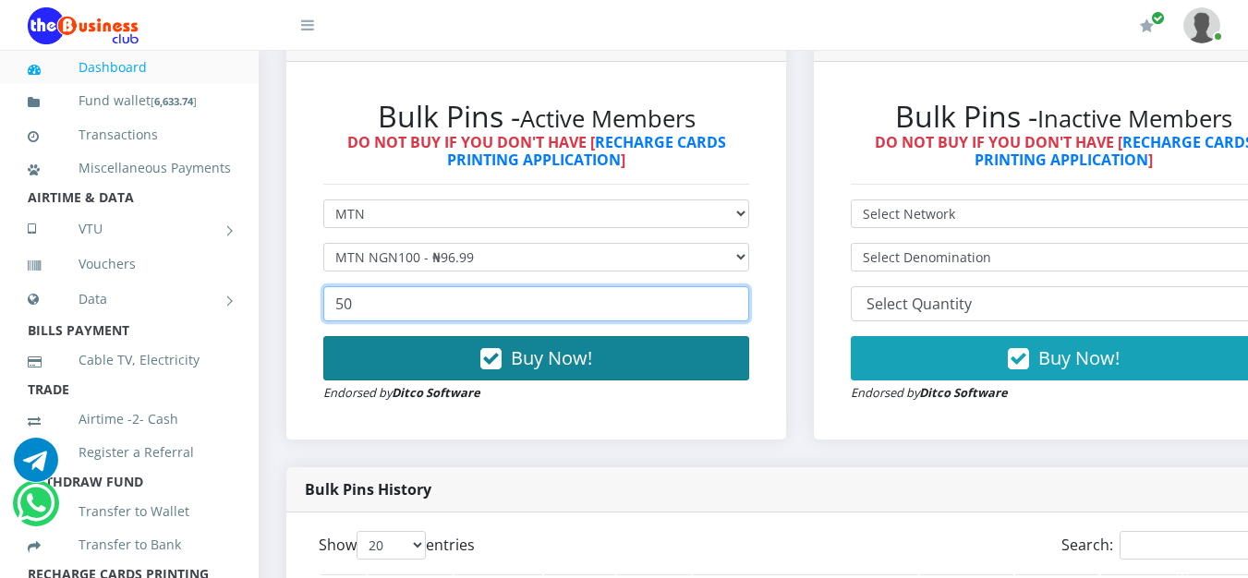
type input "50"
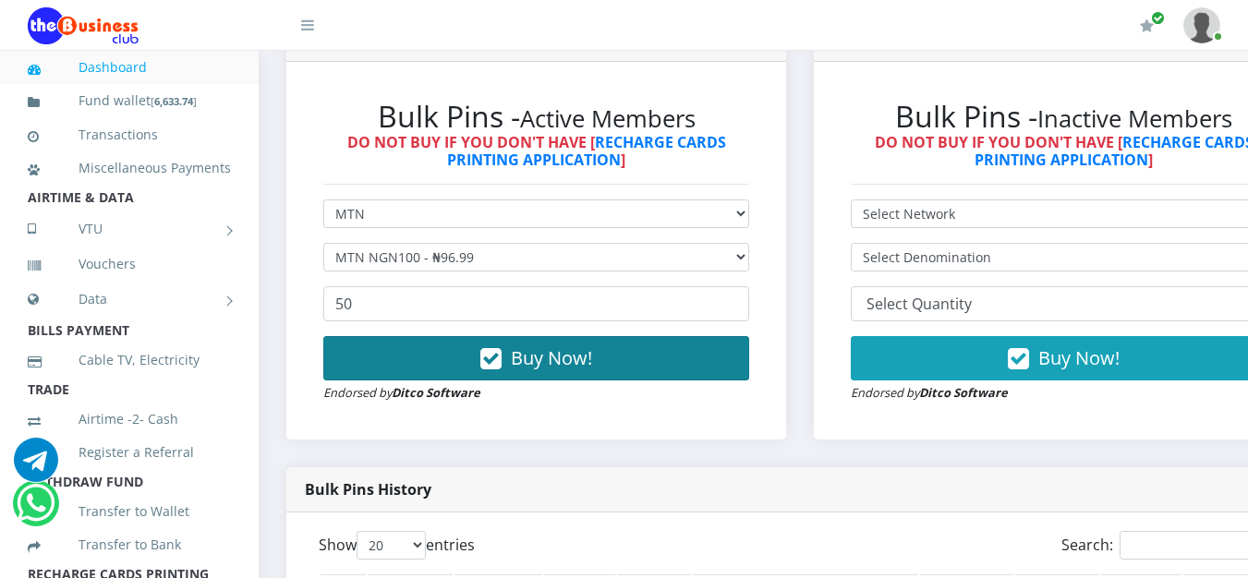
click at [539, 375] on button "Buy Now!" at bounding box center [536, 358] width 426 height 44
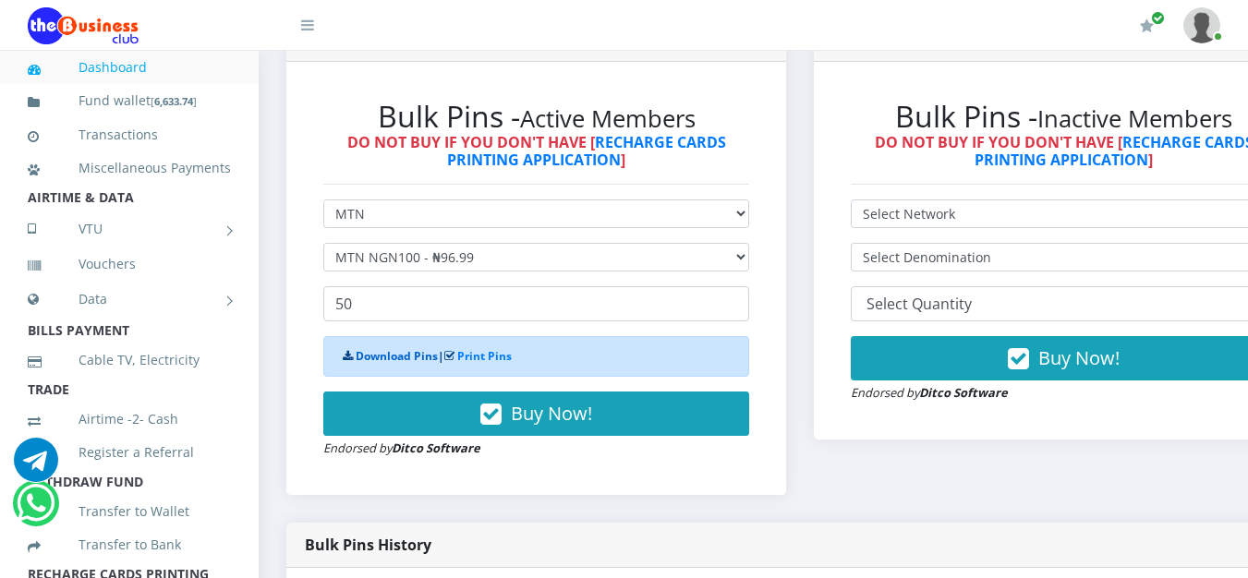
click at [405, 360] on link "Download Pins" at bounding box center [397, 356] width 82 height 16
